Goal: Navigation & Orientation: Find specific page/section

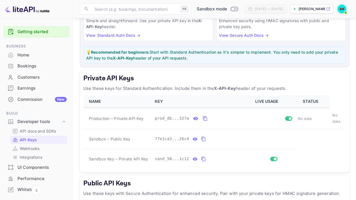
click at [30, 65] on div "Bookings" at bounding box center [41, 66] width 49 height 6
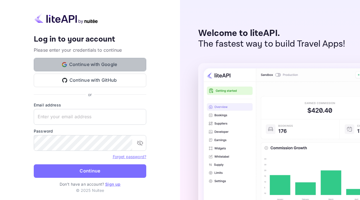
click at [84, 65] on button "Continue with Google" at bounding box center [90, 65] width 113 height 14
click at [80, 67] on button "Continue with Google" at bounding box center [90, 65] width 113 height 14
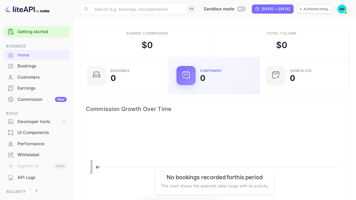
scroll to position [87, 82]
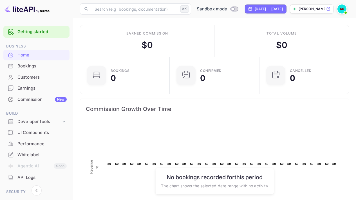
click at [341, 12] on img at bounding box center [342, 9] width 9 height 9
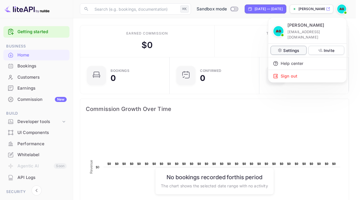
click at [289, 48] on p "Settings" at bounding box center [291, 51] width 16 height 6
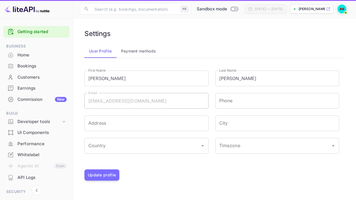
type input "(GMT+01:00) Madrid"
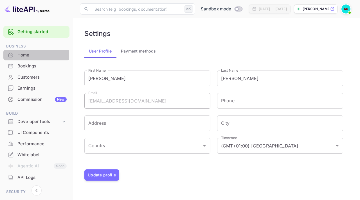
click at [19, 56] on div "Home" at bounding box center [41, 55] width 49 height 6
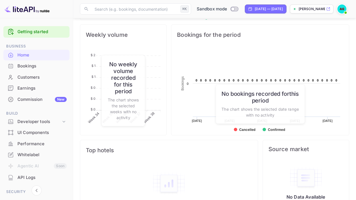
scroll to position [230, 0]
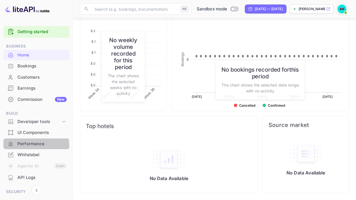
click at [16, 146] on div "Performance" at bounding box center [36, 144] width 66 height 11
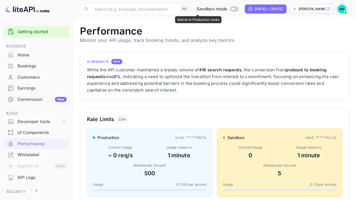
click at [227, 10] on input "Switch to Production mode" at bounding box center [232, 9] width 11 height 4
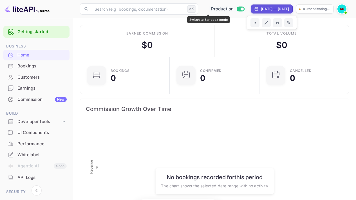
scroll to position [87, 82]
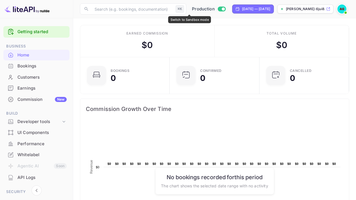
click at [218, 10] on input "Switch to Sandbox mode" at bounding box center [223, 9] width 11 height 4
checkbox input "false"
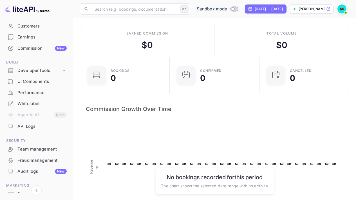
scroll to position [50, 0]
click at [36, 84] on div "UI Components" at bounding box center [41, 82] width 49 height 6
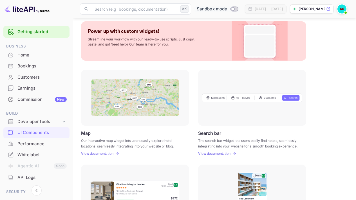
click at [20, 57] on div "Home" at bounding box center [41, 55] width 49 height 6
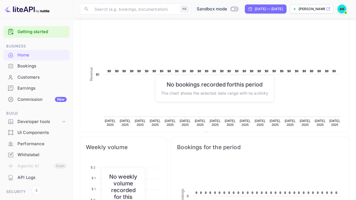
scroll to position [230, 0]
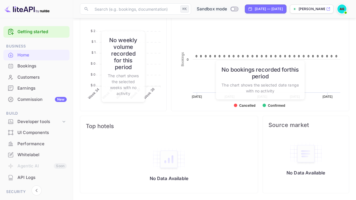
click at [26, 99] on div "Commission New" at bounding box center [41, 100] width 49 height 6
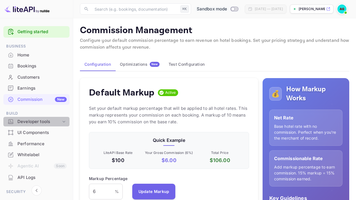
click at [64, 124] on icon at bounding box center [64, 122] width 6 height 6
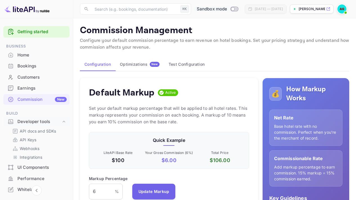
click at [26, 91] on div "Earnings" at bounding box center [41, 88] width 49 height 6
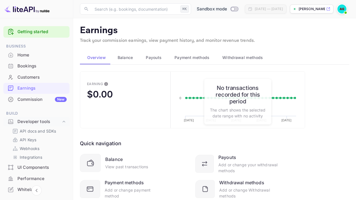
click at [125, 59] on span "Balance" at bounding box center [125, 57] width 15 height 7
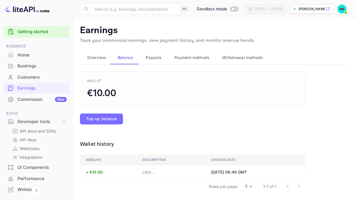
scroll to position [0, 0]
click at [156, 60] on span "Payouts" at bounding box center [154, 57] width 16 height 7
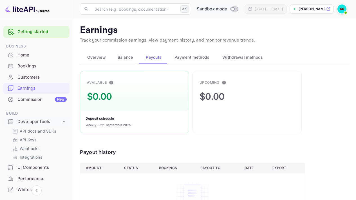
click at [189, 57] on span "Payment methods" at bounding box center [192, 57] width 35 height 7
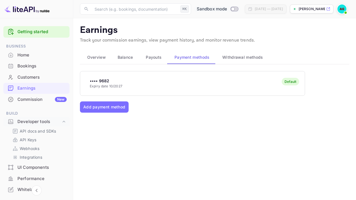
click at [247, 58] on span "Withdrawal methods" at bounding box center [242, 57] width 41 height 7
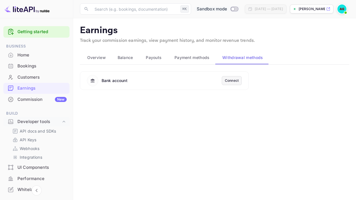
scroll to position [0, 0]
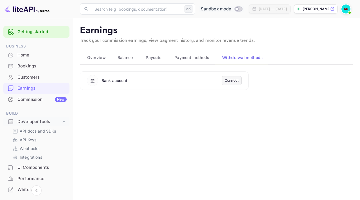
click at [95, 59] on span "Overview" at bounding box center [96, 57] width 19 height 7
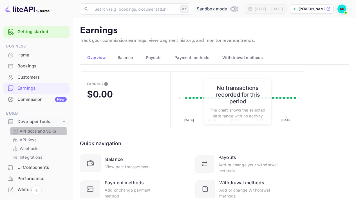
click at [27, 132] on p "API docs and SDKs" at bounding box center [38, 131] width 37 height 6
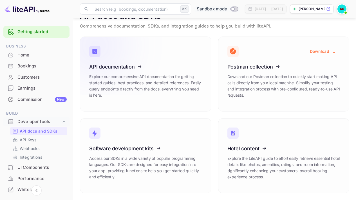
scroll to position [15, 0]
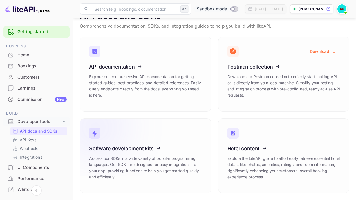
click at [154, 155] on icon at bounding box center [124, 148] width 88 height 58
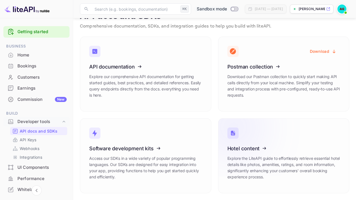
click at [285, 153] on icon at bounding box center [262, 148] width 88 height 58
